Goal: Communication & Community: Ask a question

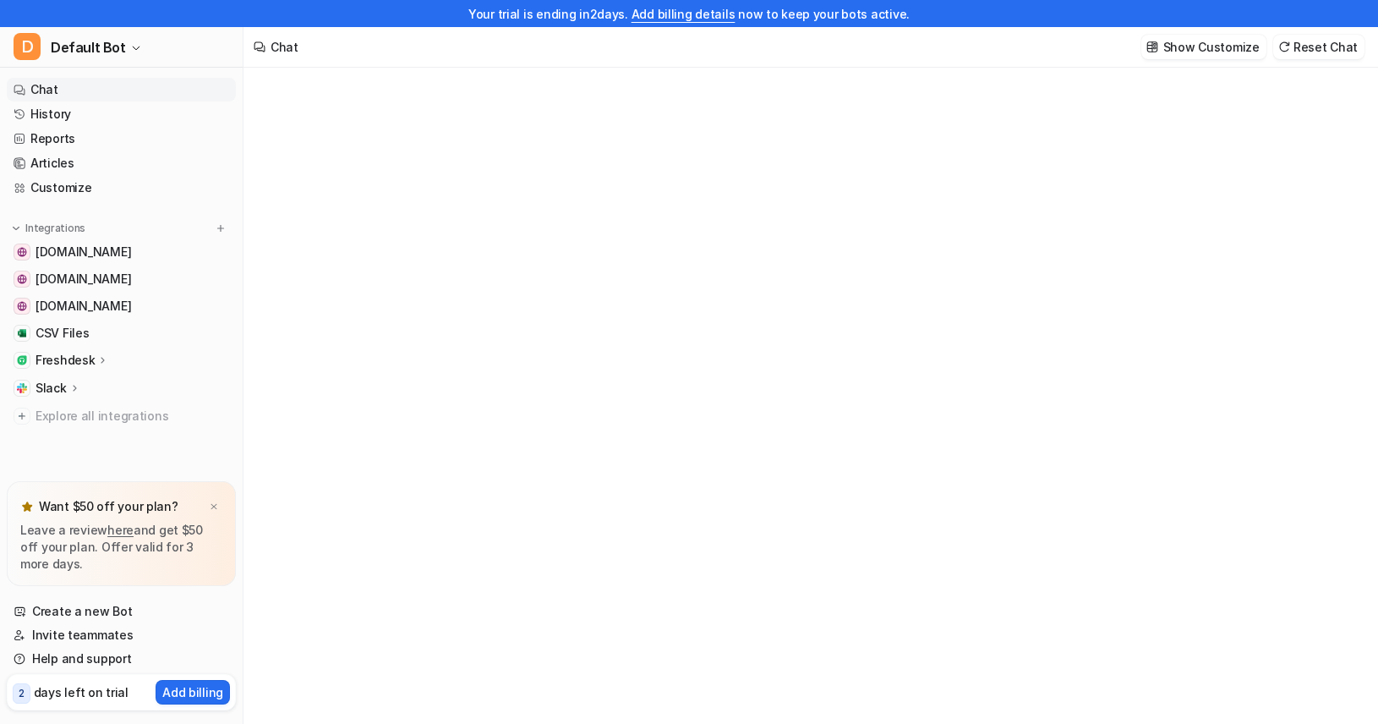
type textarea "**********"
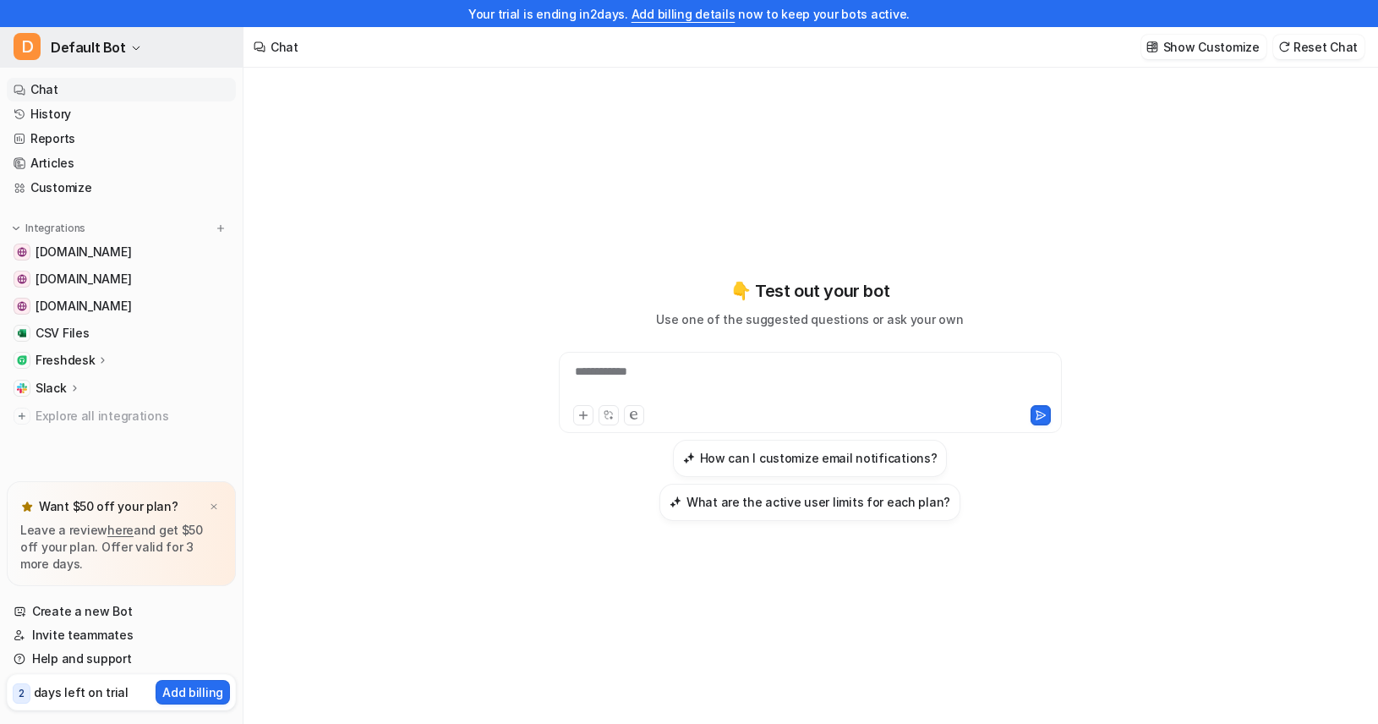
click at [138, 45] on button "D Default Bot" at bounding box center [121, 47] width 243 height 41
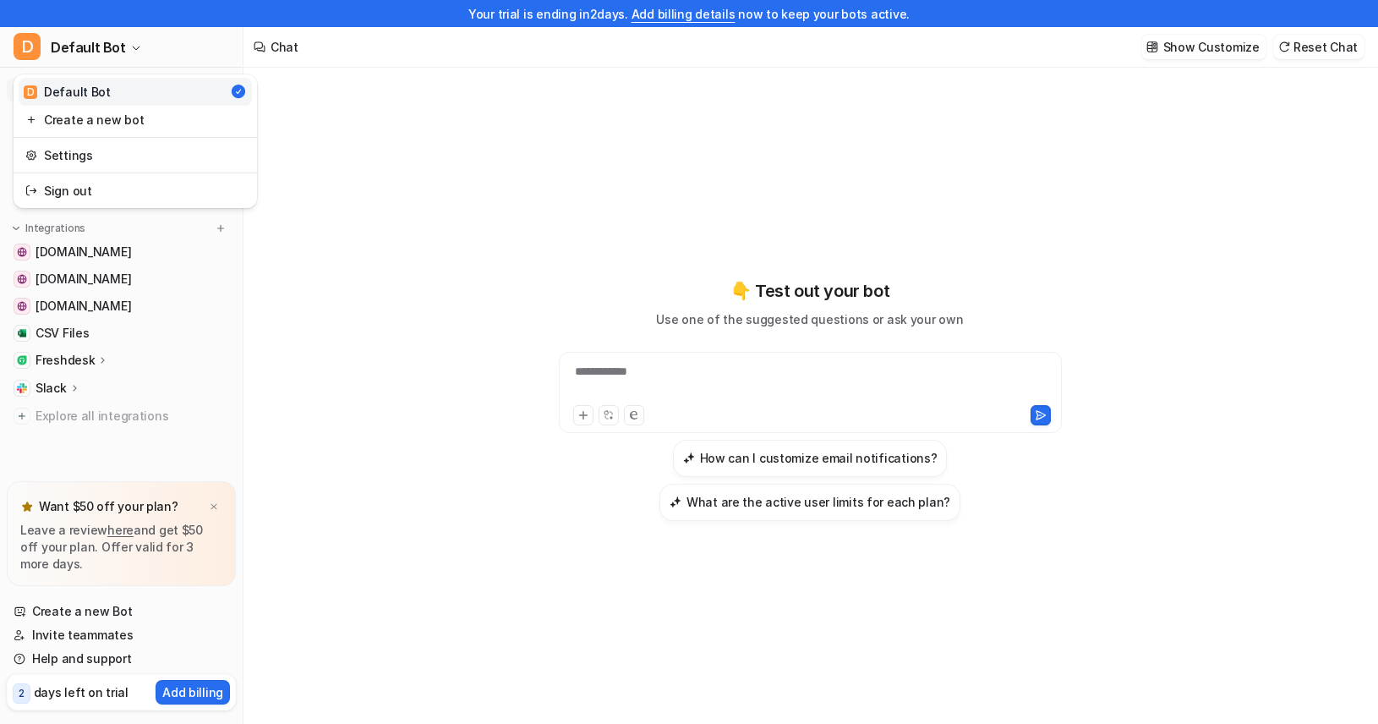
click at [136, 284] on div "D Default Bot D Default Bot Create a new bot Settings Sign out Chat History Rep…" at bounding box center [122, 375] width 244 height 697
